Goal: Transaction & Acquisition: Download file/media

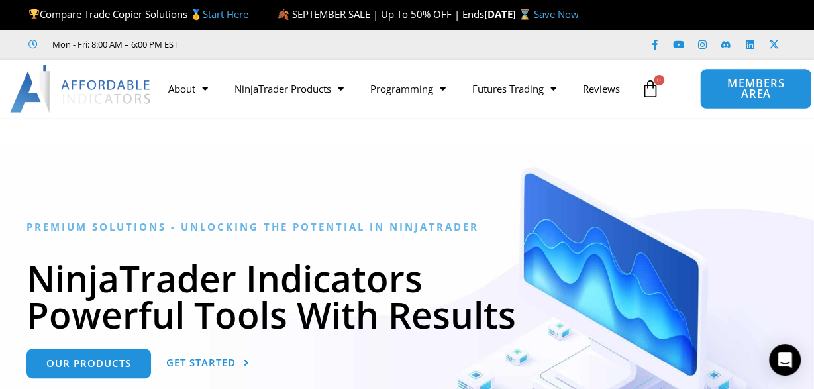
click at [727, 91] on span "MEMBERS AREA" at bounding box center [756, 89] width 82 height 22
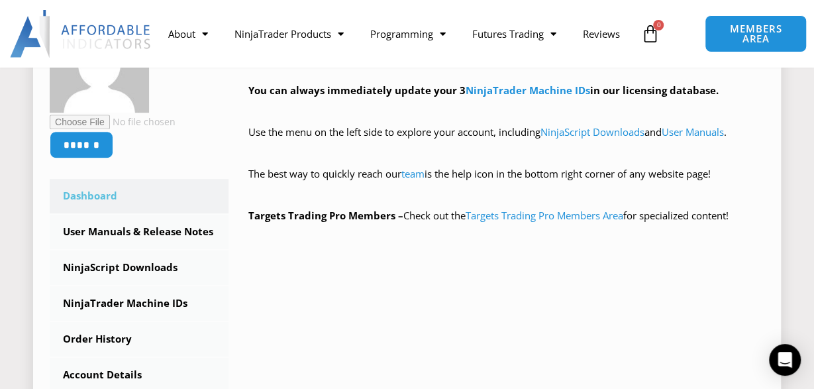
scroll to position [207, 0]
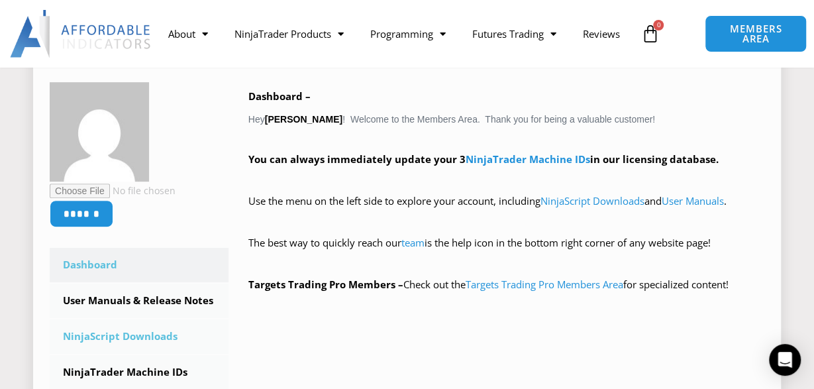
click at [111, 354] on link "NinjaScript Downloads" at bounding box center [139, 336] width 179 height 34
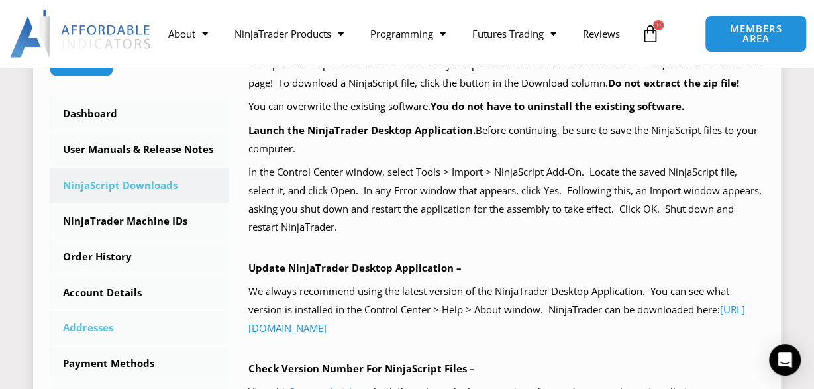
scroll to position [276, 0]
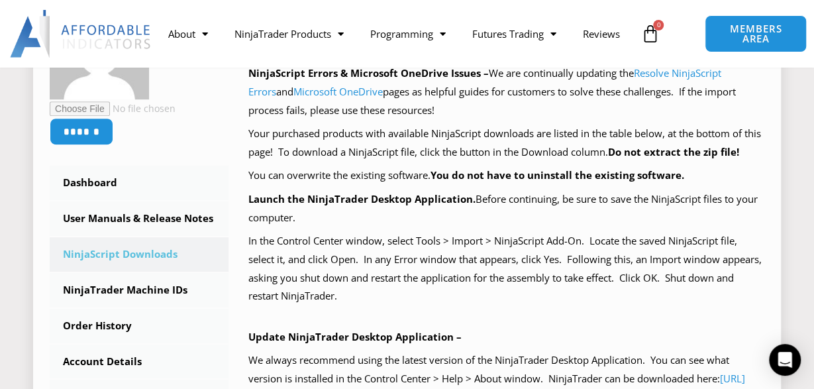
click at [157, 272] on link "NinjaScript Downloads" at bounding box center [139, 254] width 179 height 34
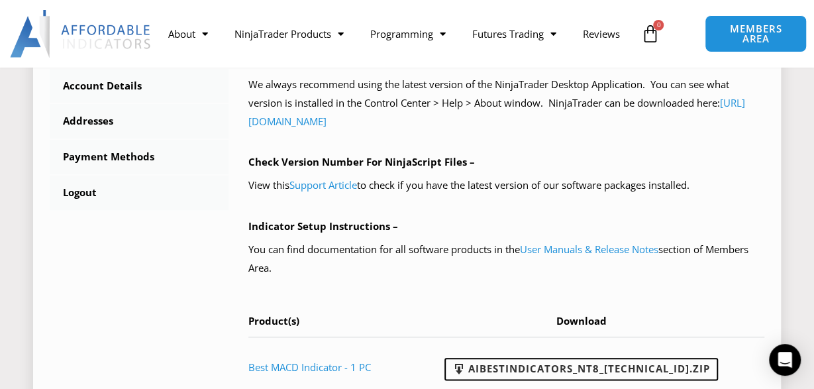
scroll to position [758, 0]
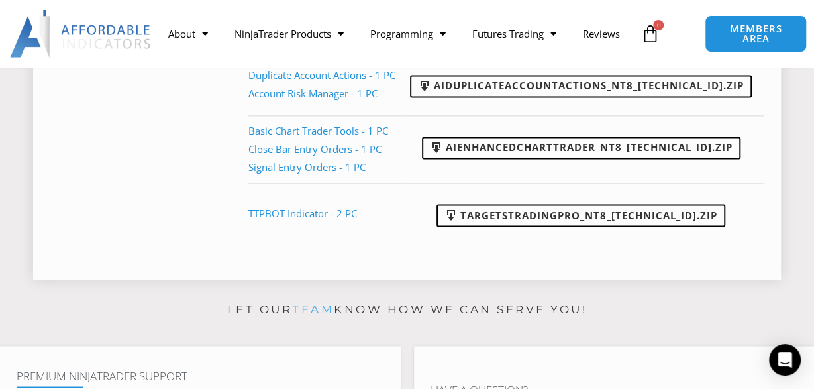
scroll to position [827, 0]
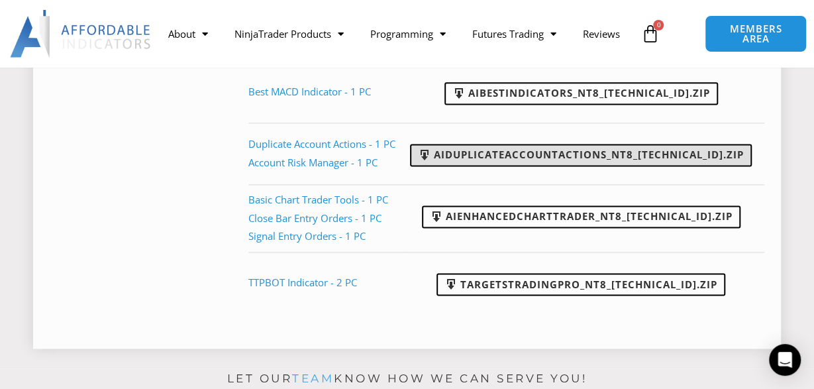
click at [484, 166] on link "AIDuplicateAccountActions_NT8_[TECHNICAL_ID].zip" at bounding box center [581, 155] width 342 height 23
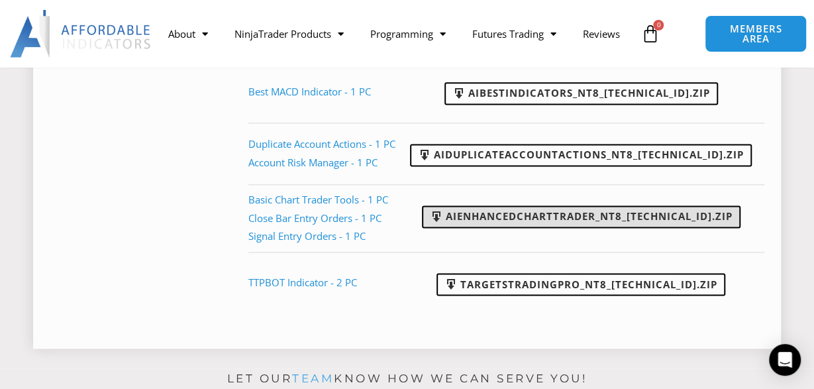
click at [502, 228] on link "AIEnhancedChartTrader_NT8_[TECHNICAL_ID].zip" at bounding box center [581, 216] width 319 height 23
